Goal: Transaction & Acquisition: Purchase product/service

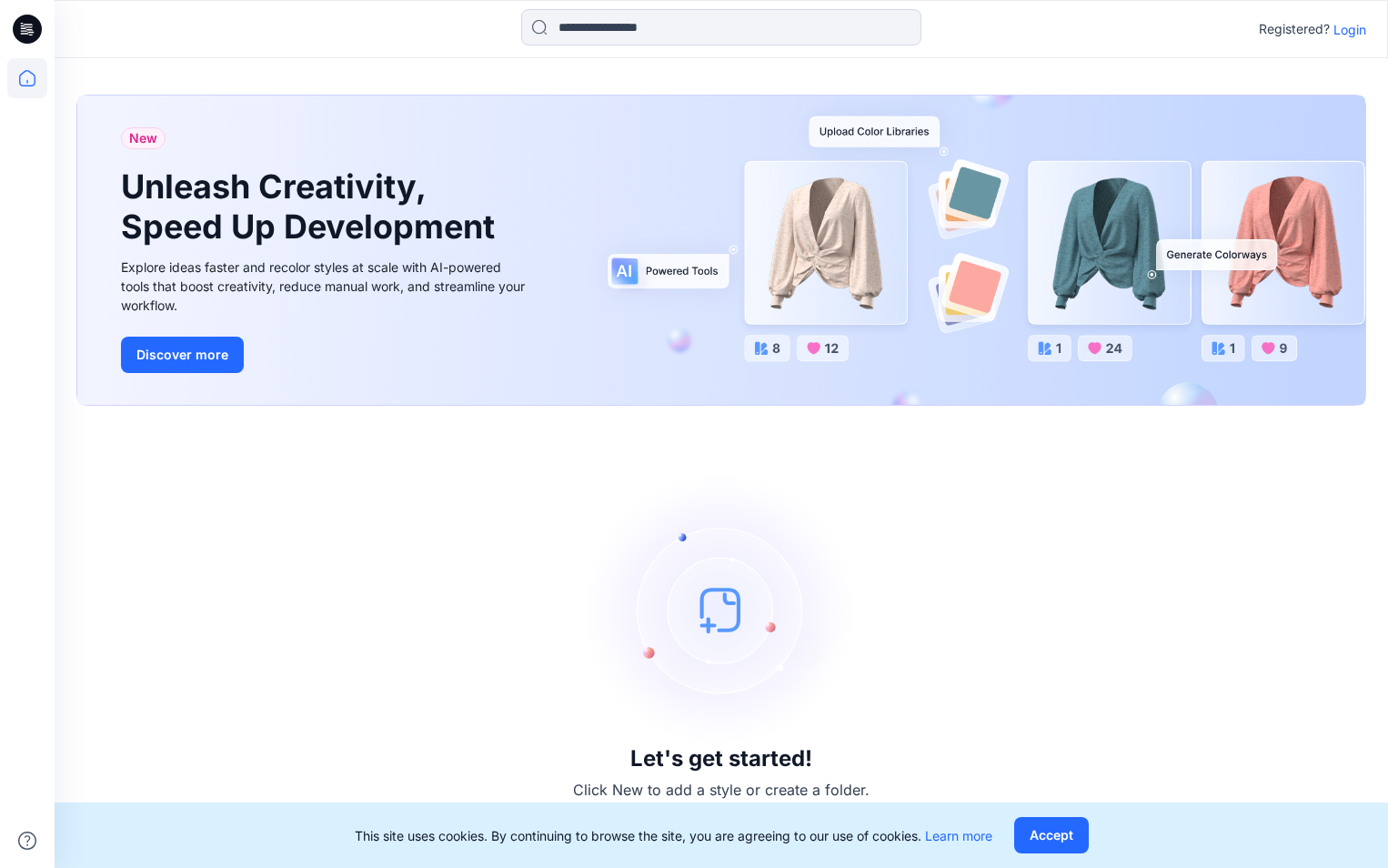
click at [1355, 32] on p "Login" at bounding box center [1350, 30] width 33 height 19
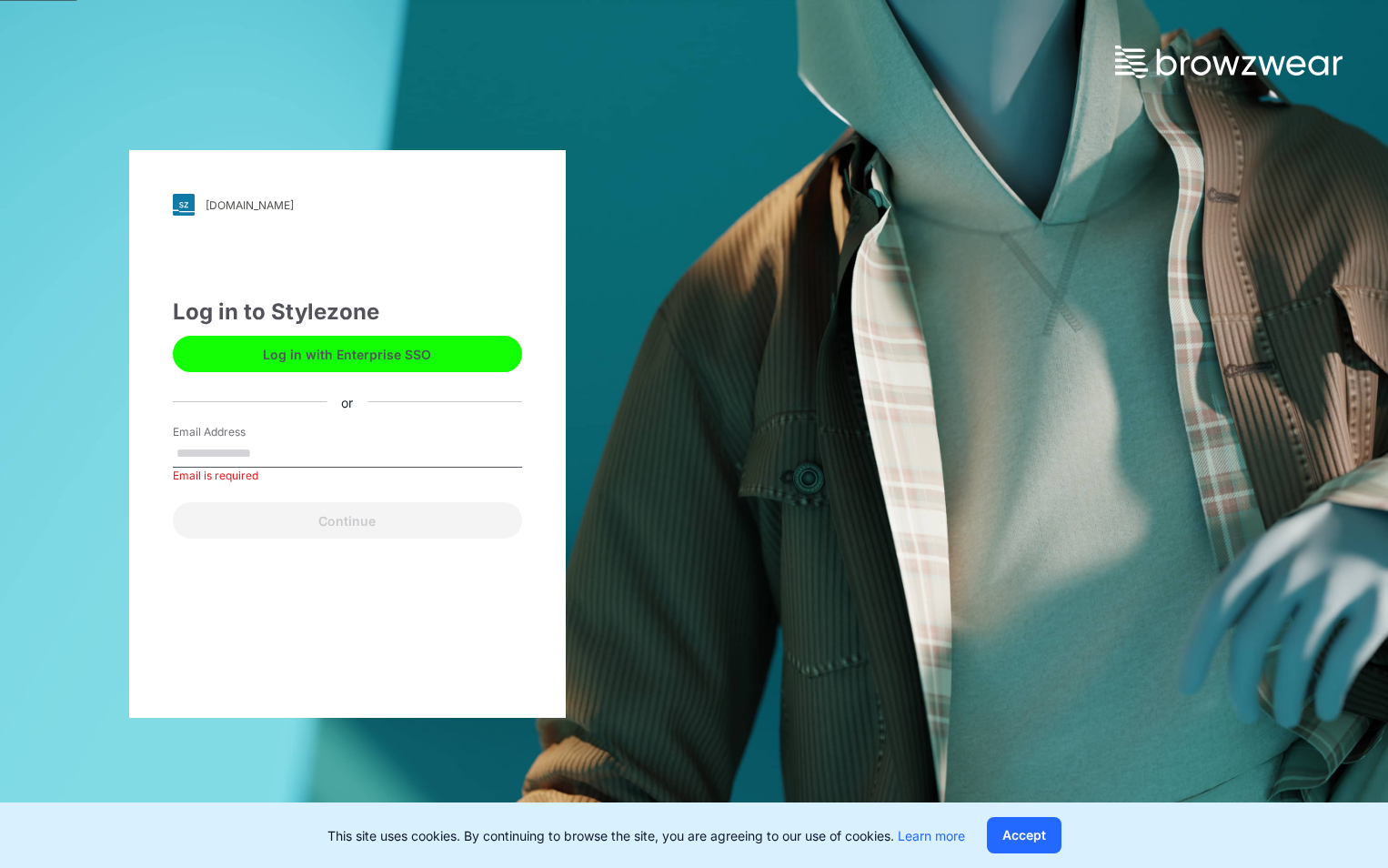
click at [270, 445] on input "Email Address" at bounding box center [347, 454] width 349 height 27
type input "**********"
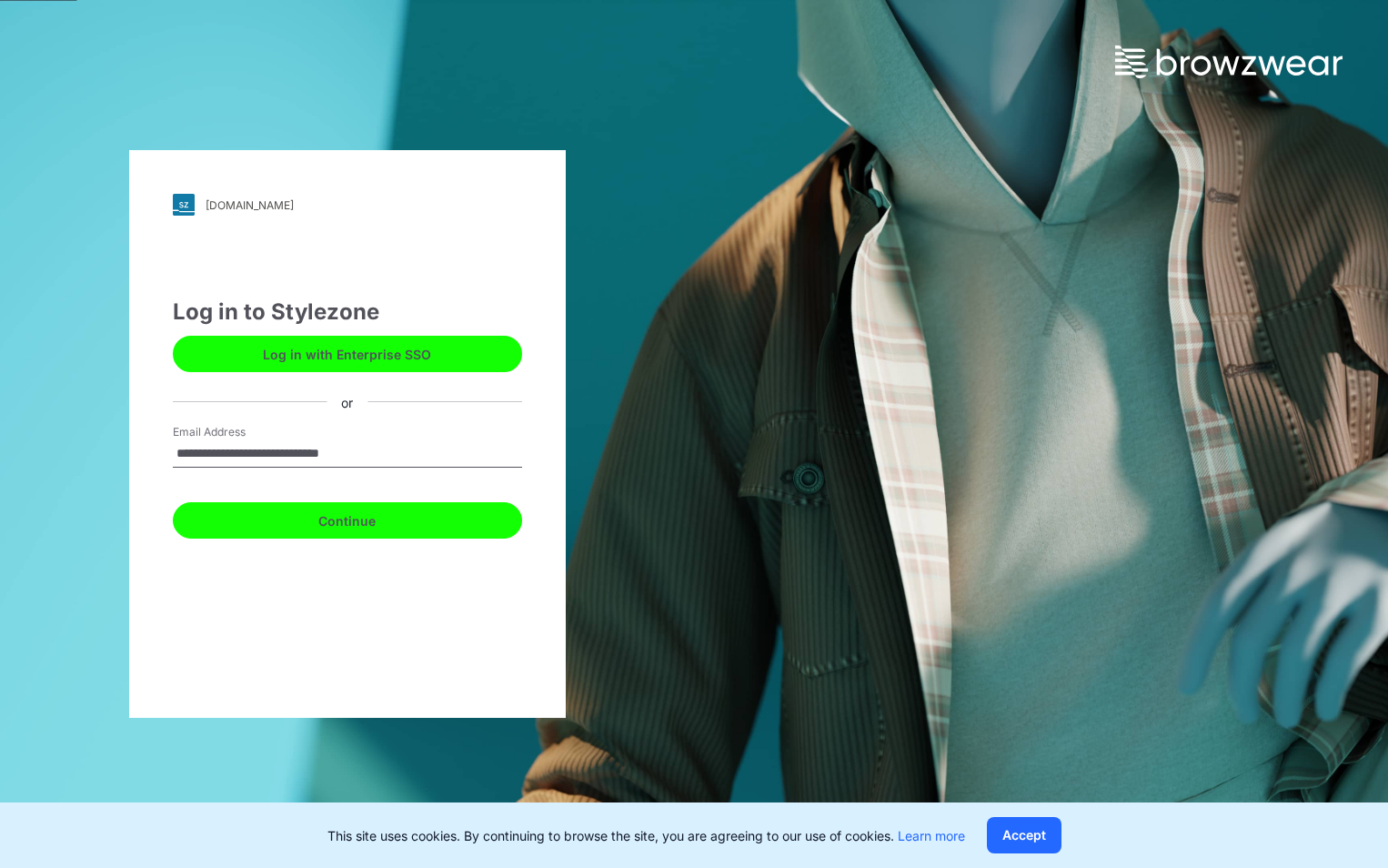
click at [370, 520] on button "Continue" at bounding box center [347, 521] width 349 height 37
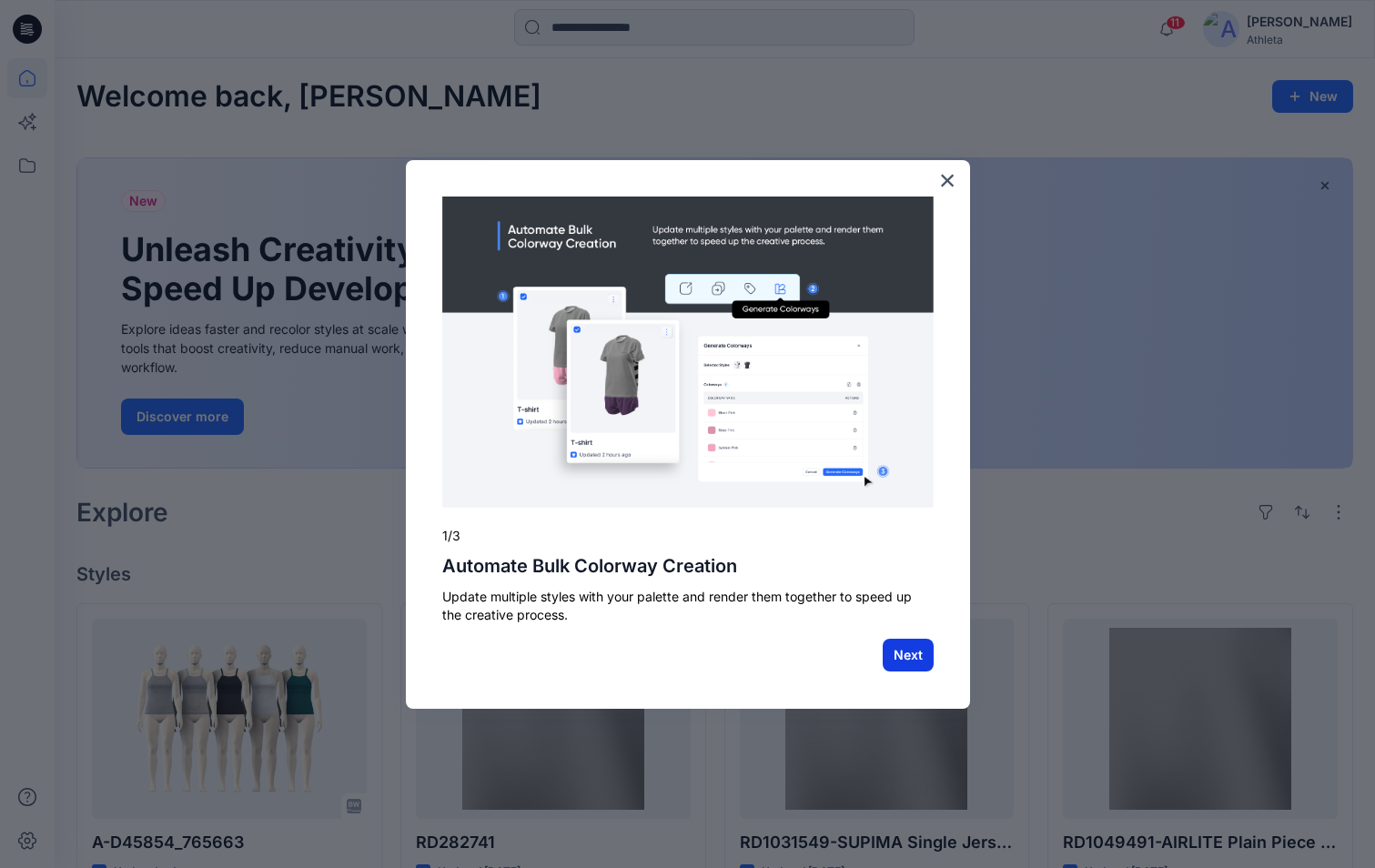
click at [913, 653] on button "Next" at bounding box center [908, 655] width 51 height 33
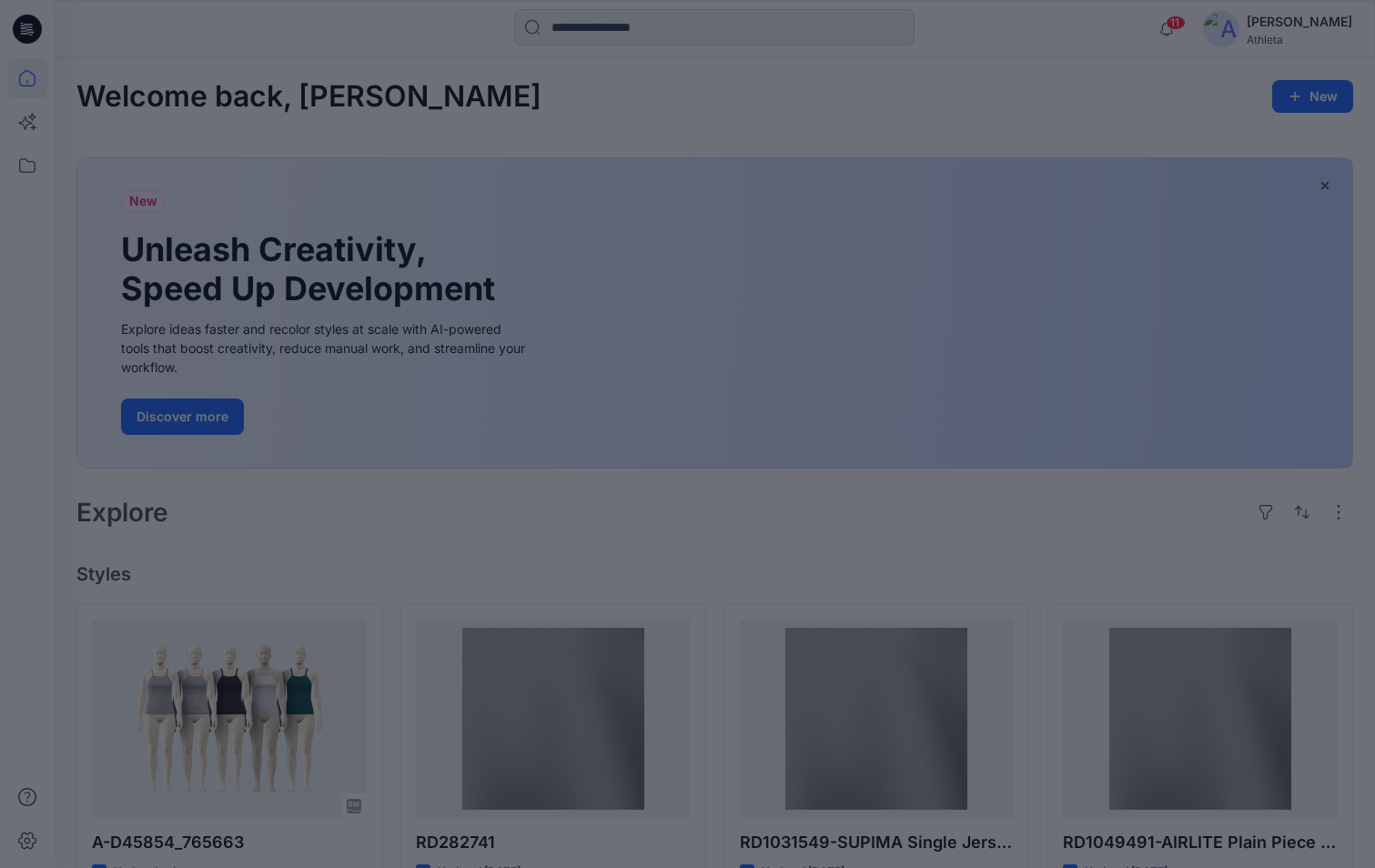
click at [913, 653] on div at bounding box center [687, 434] width 1375 height 868
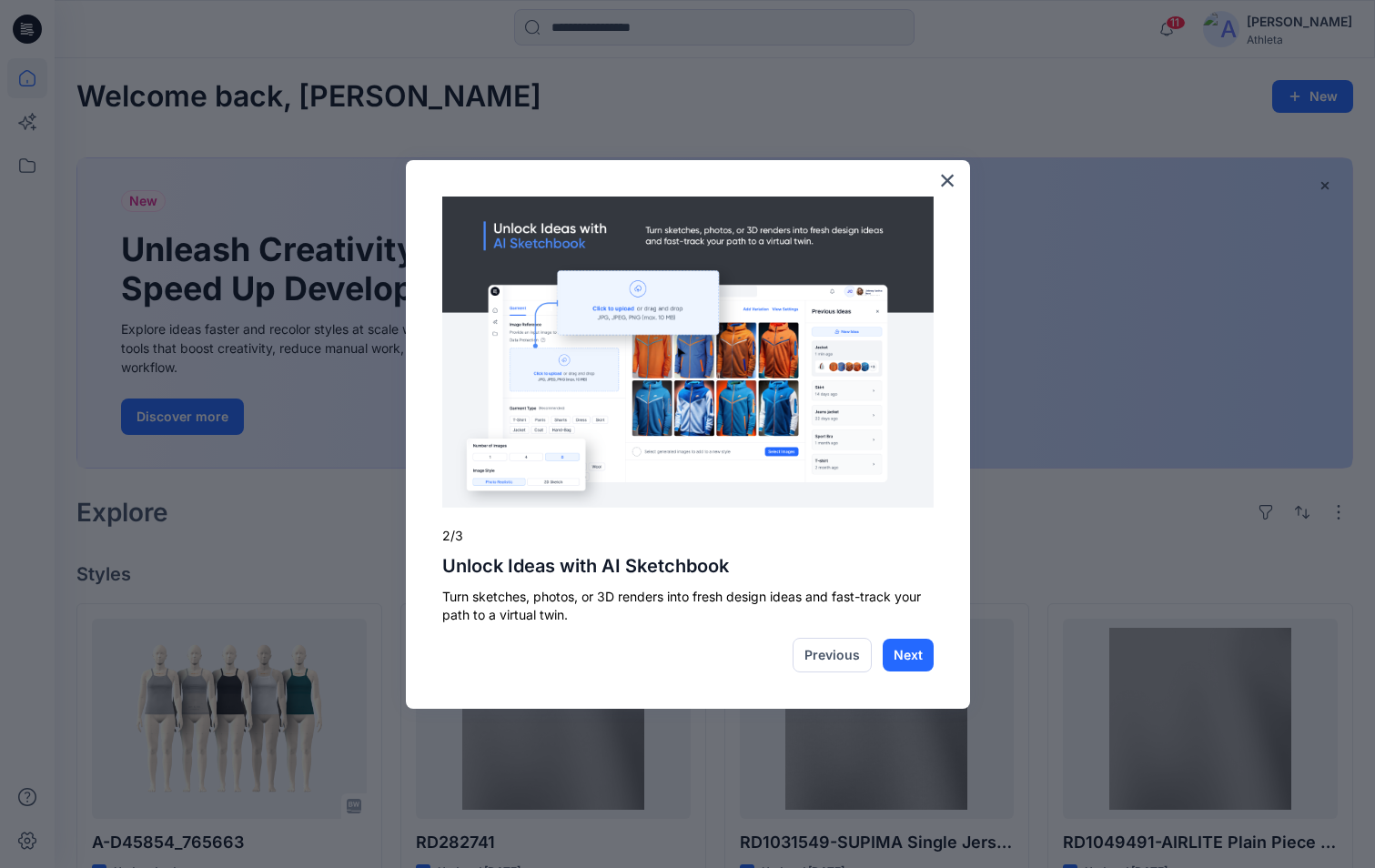
click at [913, 653] on button "Next" at bounding box center [908, 655] width 51 height 33
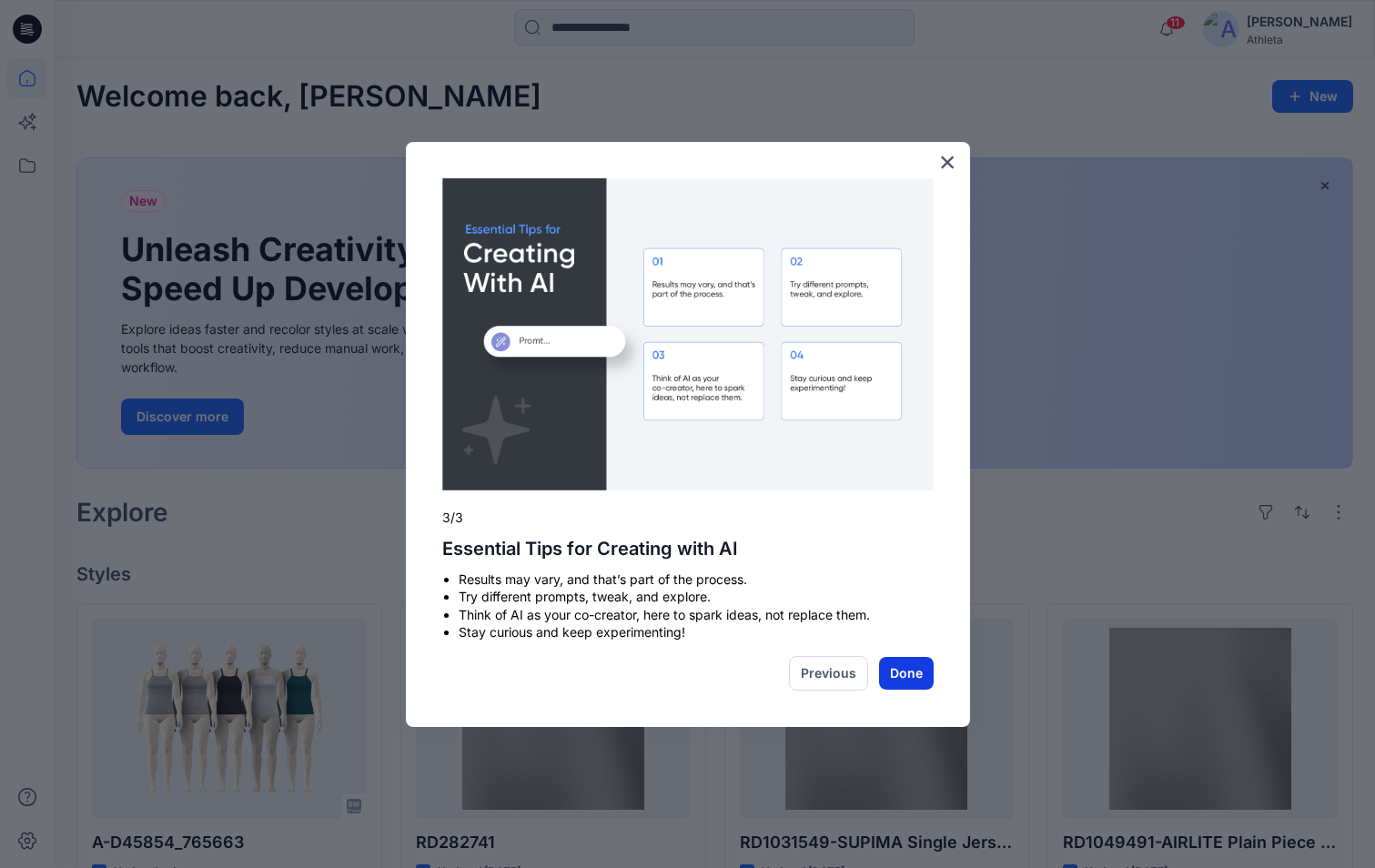
click at [900, 675] on button "Done" at bounding box center [906, 673] width 54 height 33
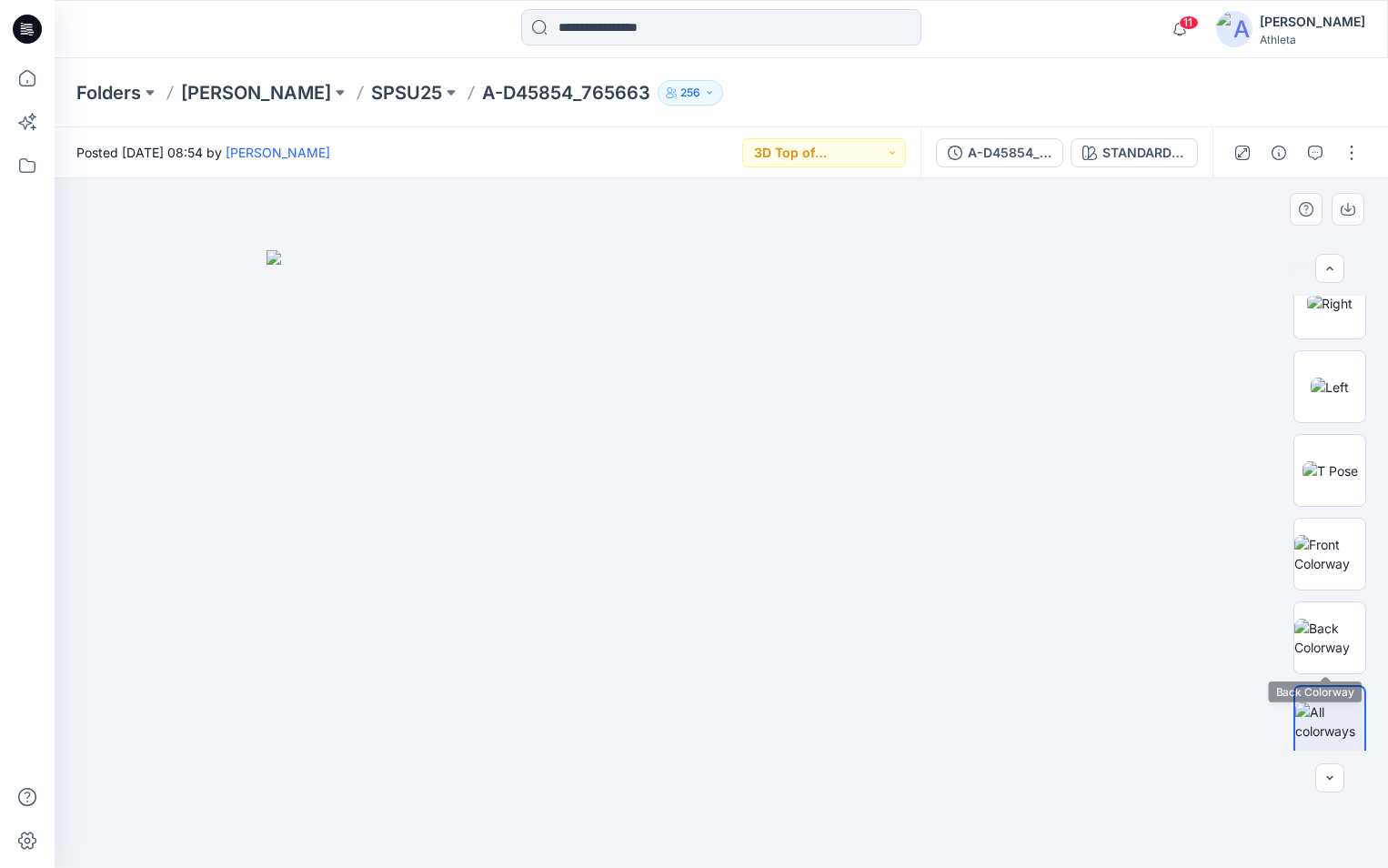
scroll to position [371, 0]
click at [1326, 770] on div at bounding box center [1330, 778] width 29 height 29
